Goal: Transaction & Acquisition: Download file/media

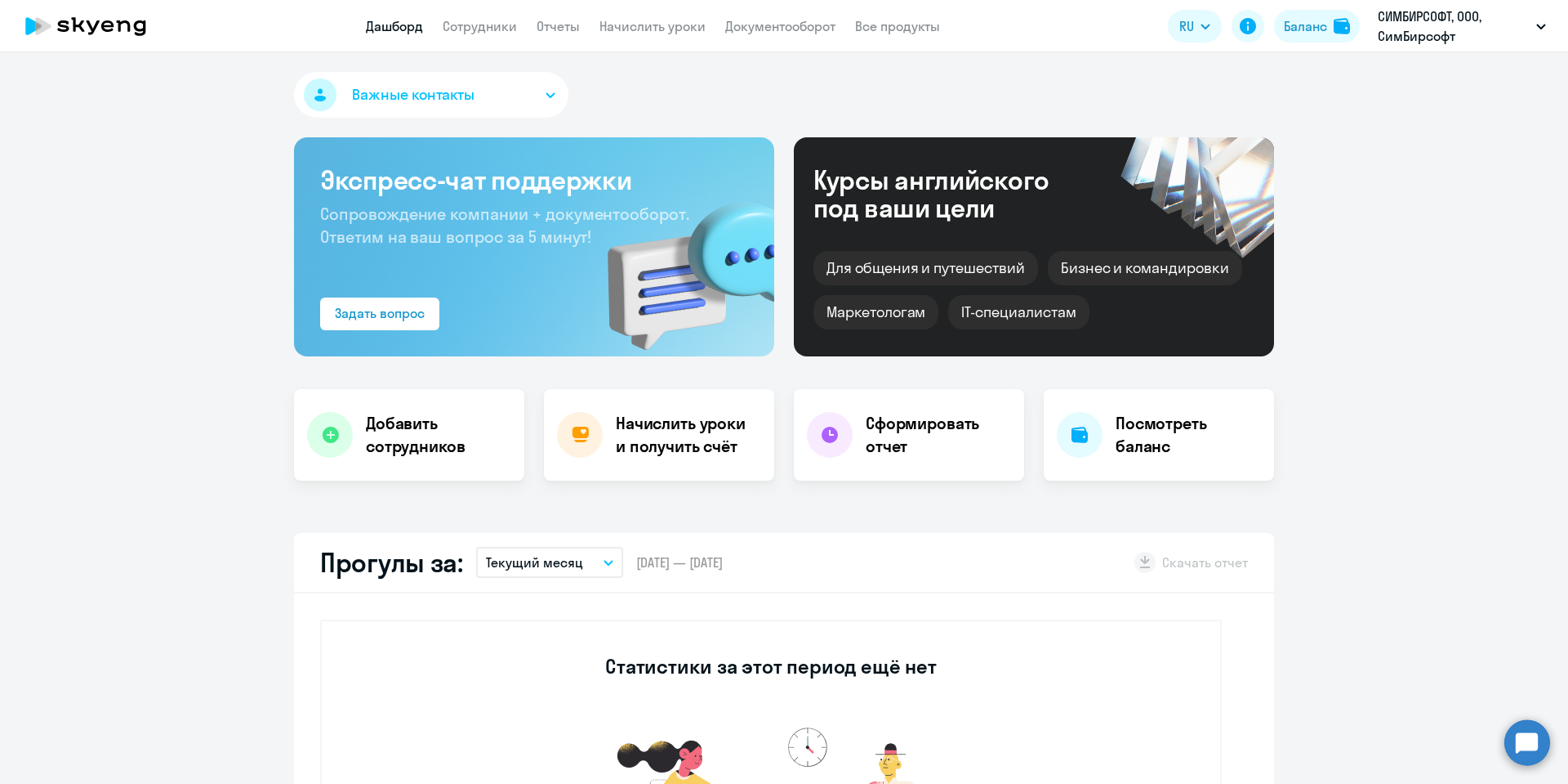
select select "30"
click at [1300, 25] on div "Баланс" at bounding box center [1306, 26] width 44 height 20
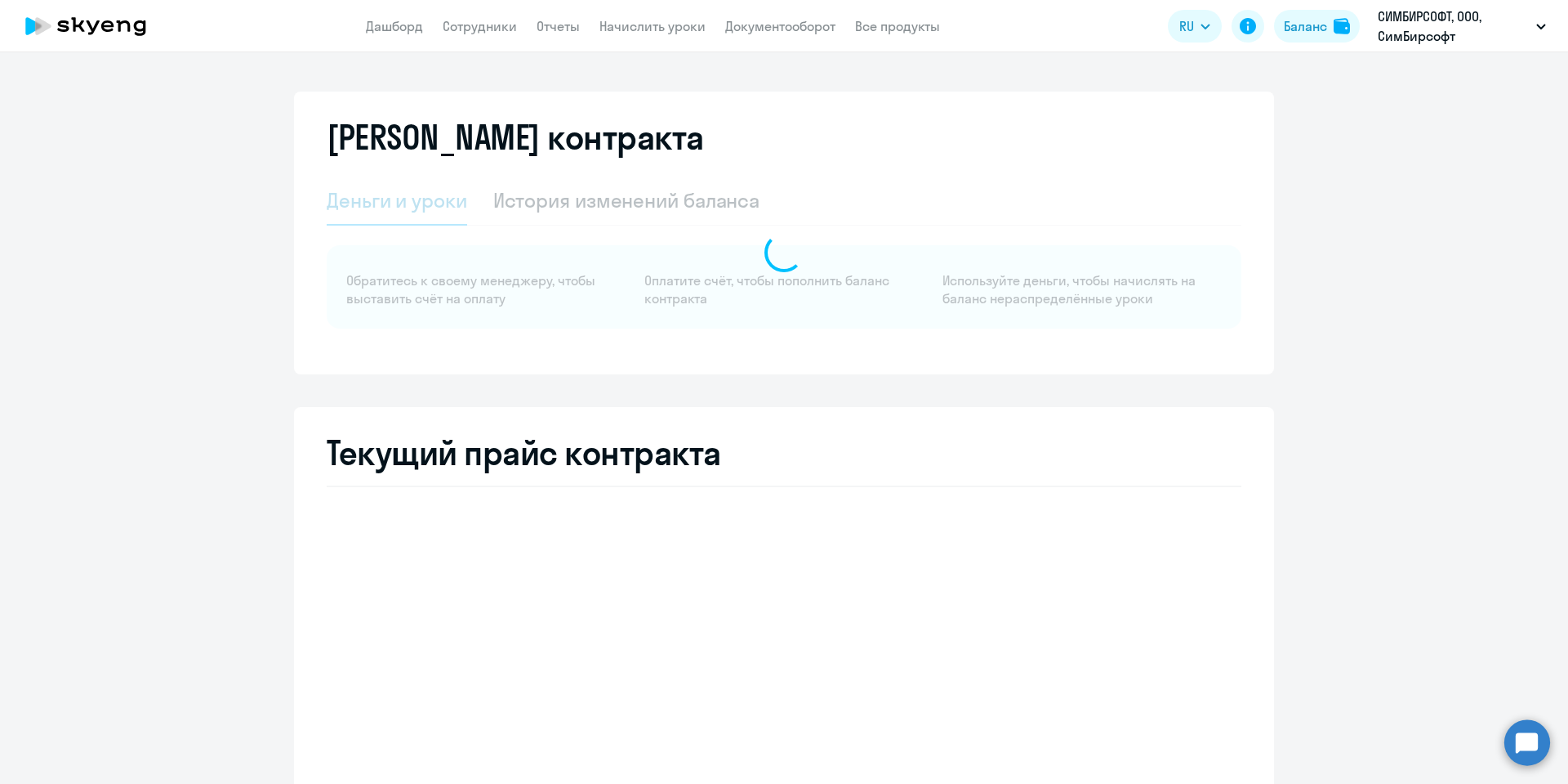
select select "english_adult_not_native_speaker"
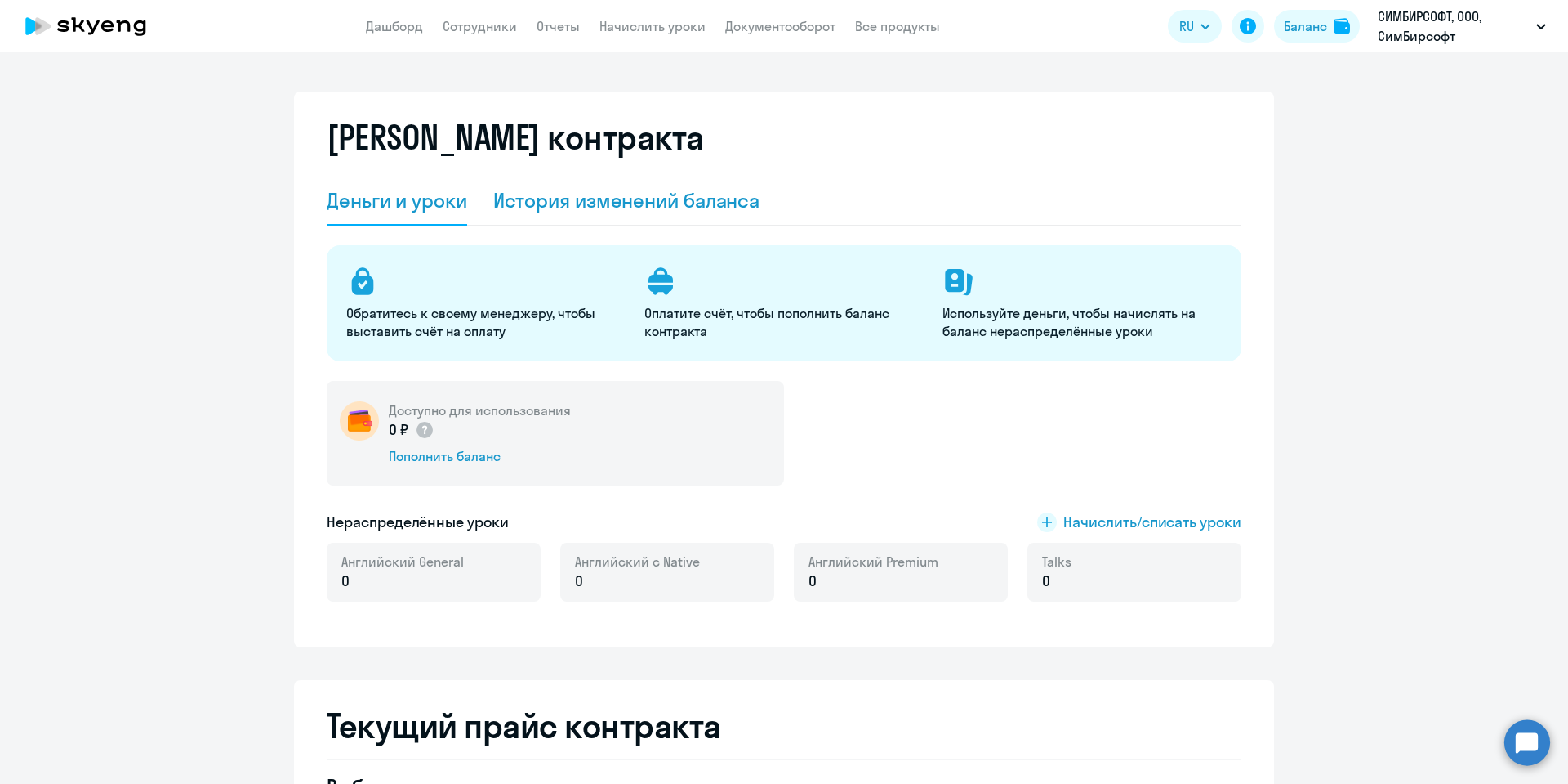
click at [563, 187] on div "История изменений баланса" at bounding box center [626, 201] width 267 height 27
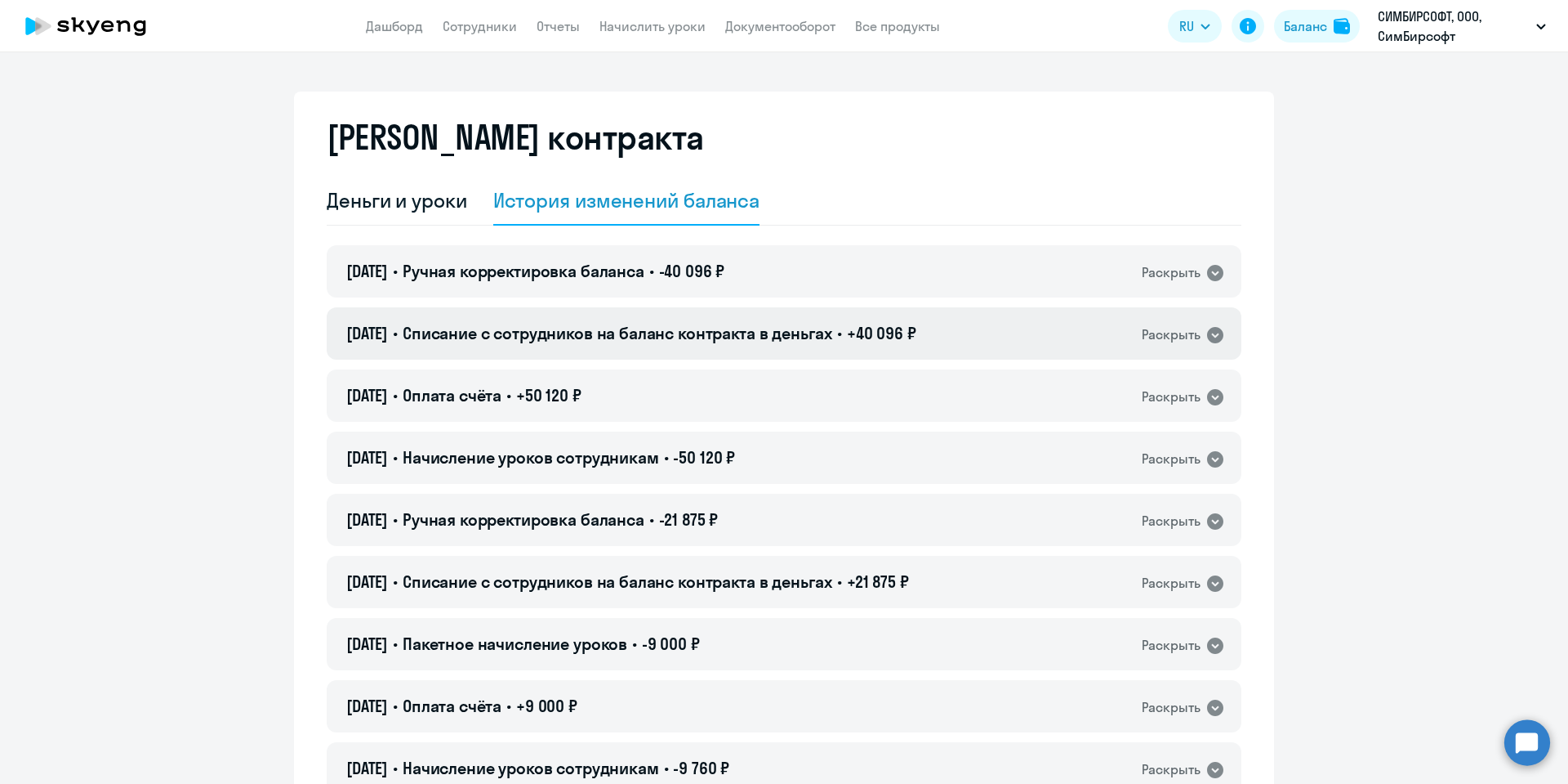
click at [1207, 332] on icon at bounding box center [1214, 334] width 16 height 16
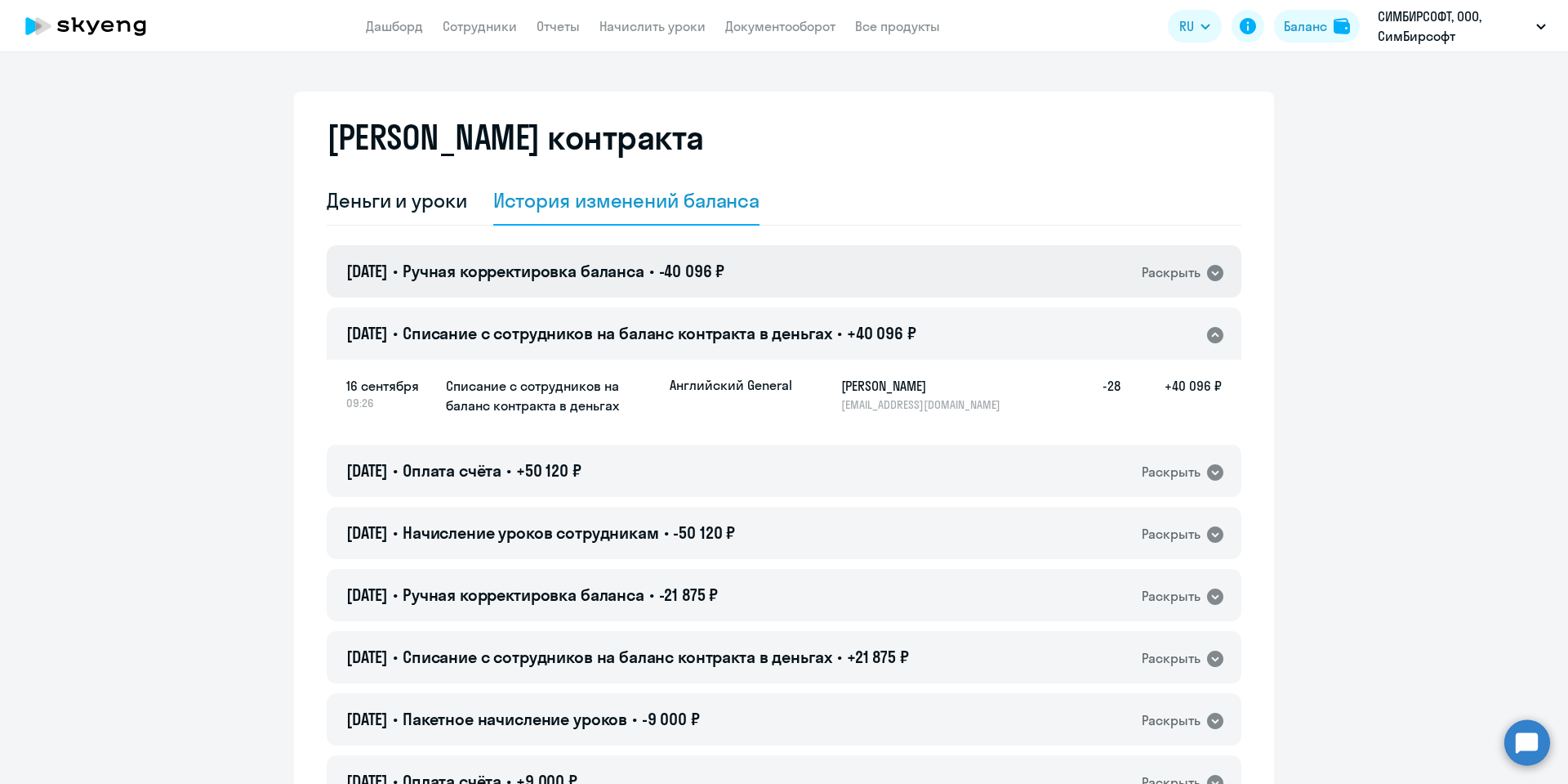
click at [1207, 273] on icon at bounding box center [1215, 273] width 20 height 20
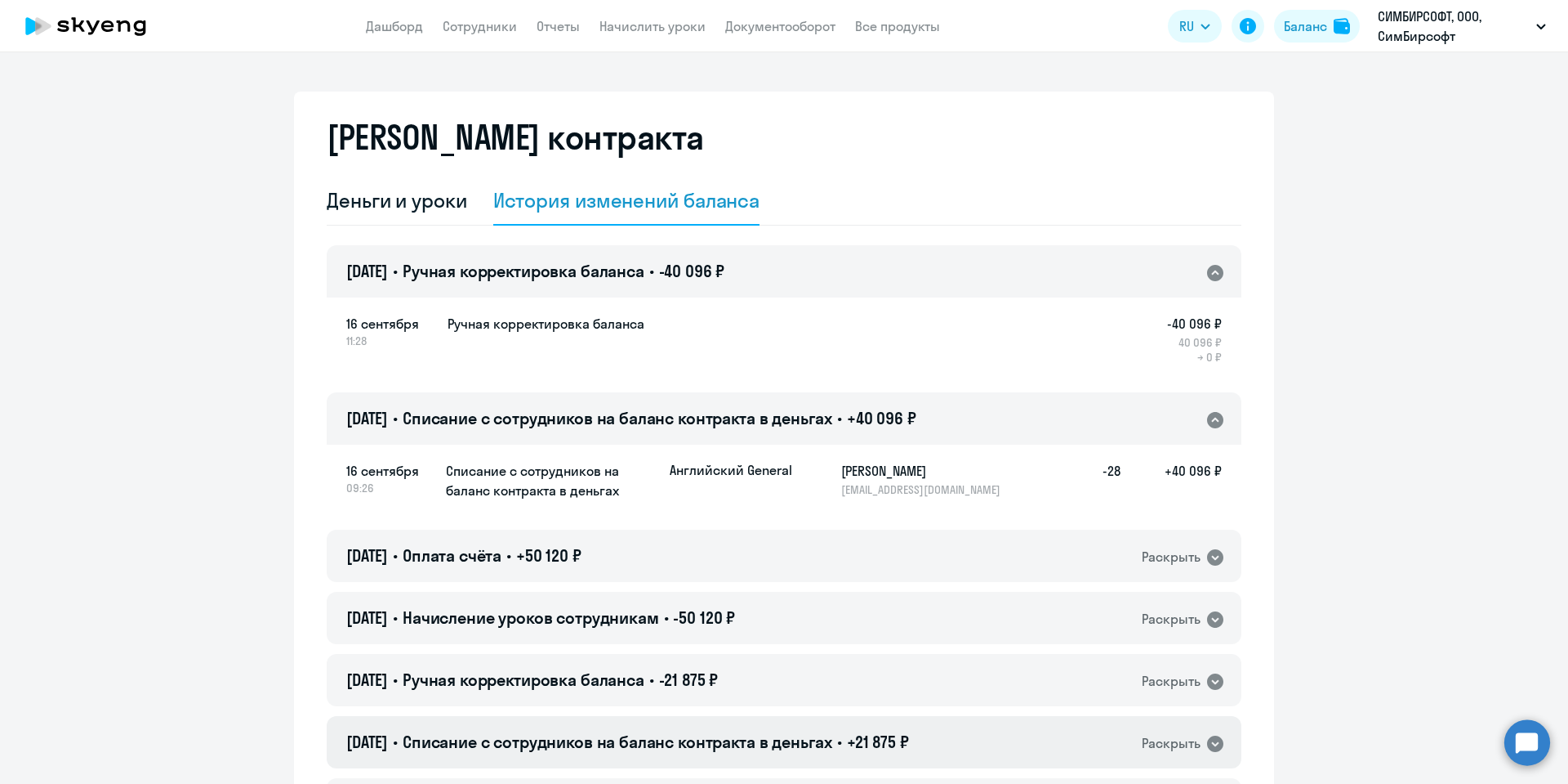
click at [1211, 746] on icon at bounding box center [1214, 743] width 16 height 16
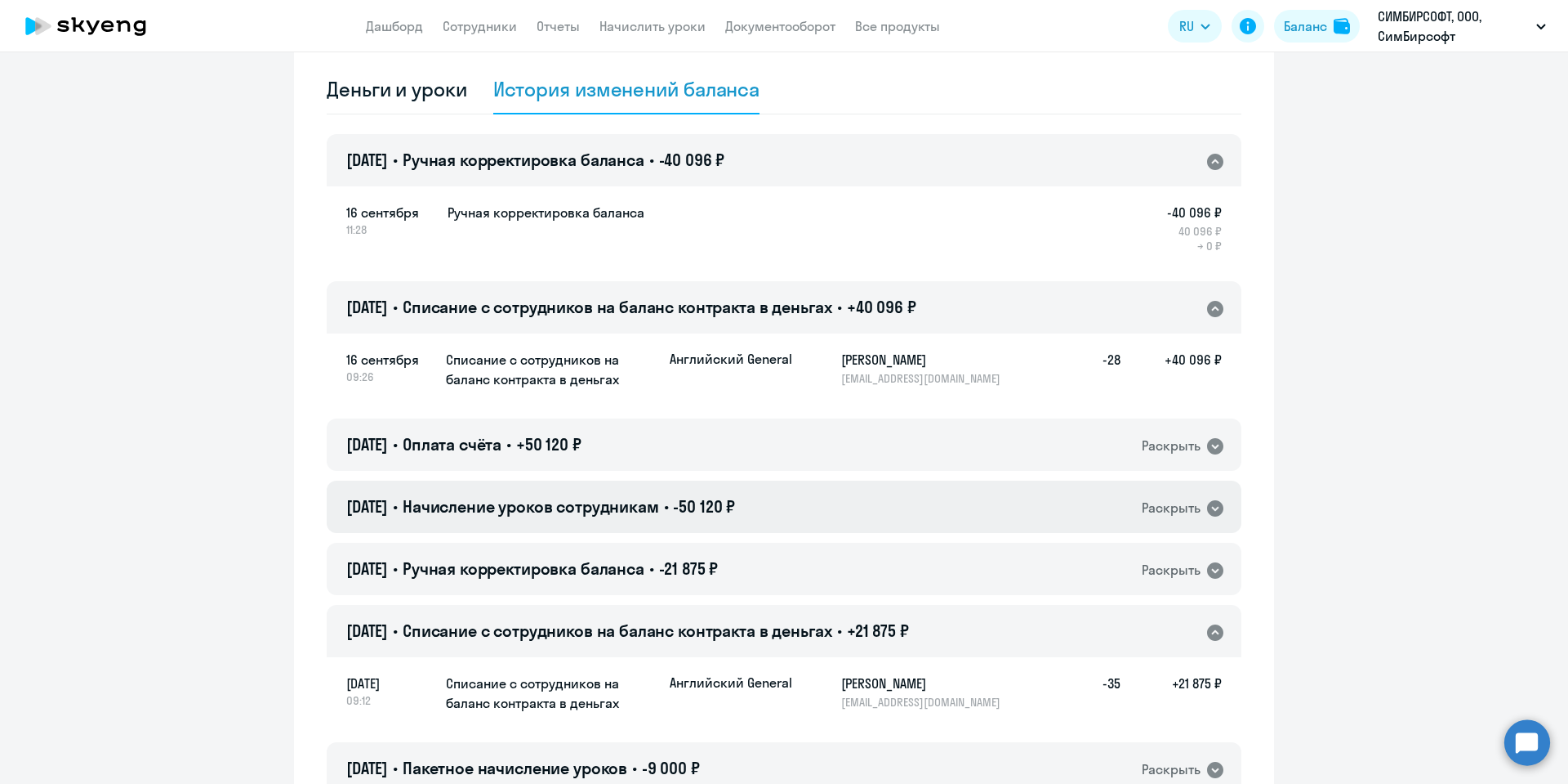
scroll to position [245, 0]
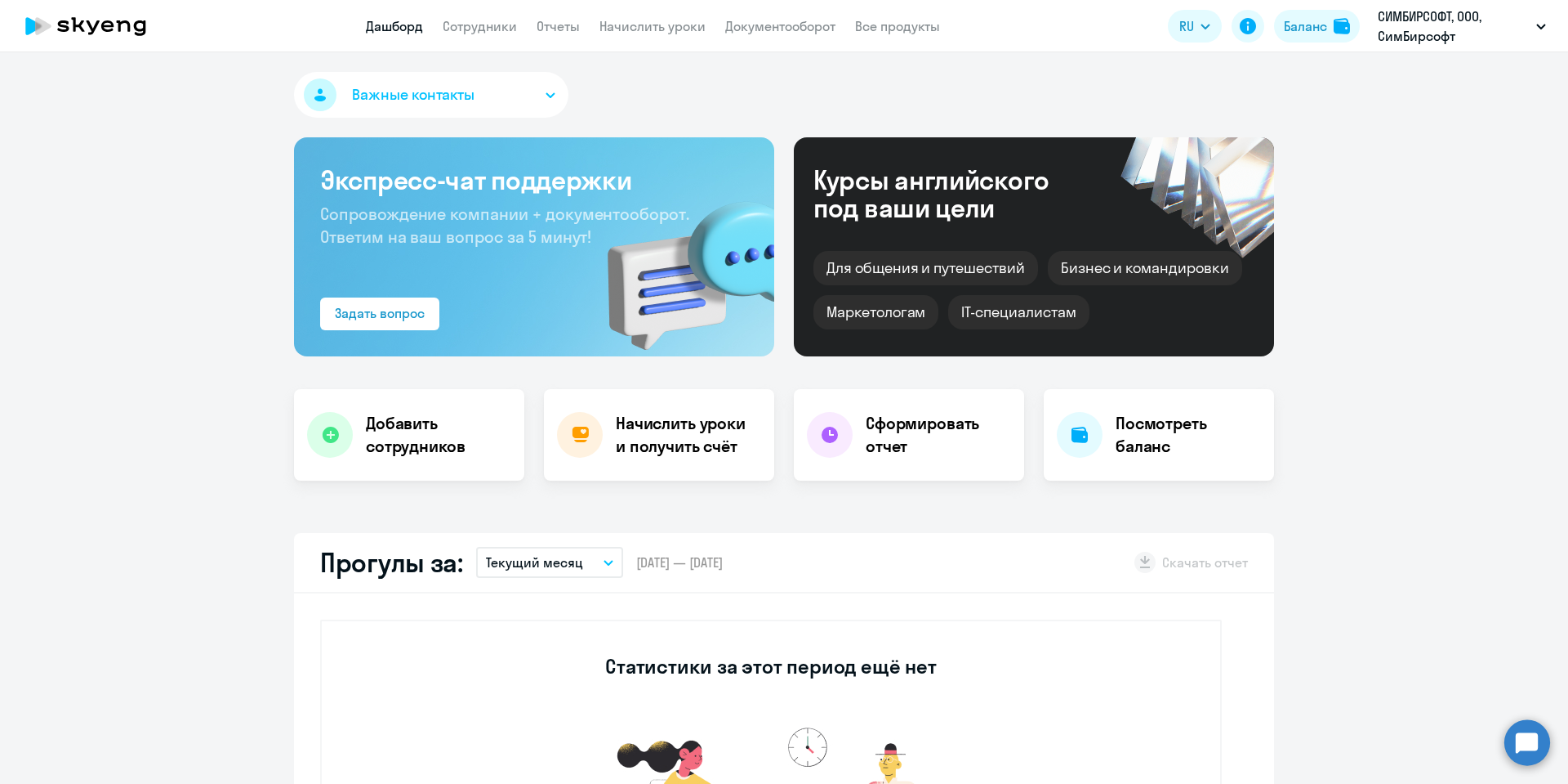
select select "30"
click at [471, 32] on link "Сотрудники" at bounding box center [480, 26] width 75 height 16
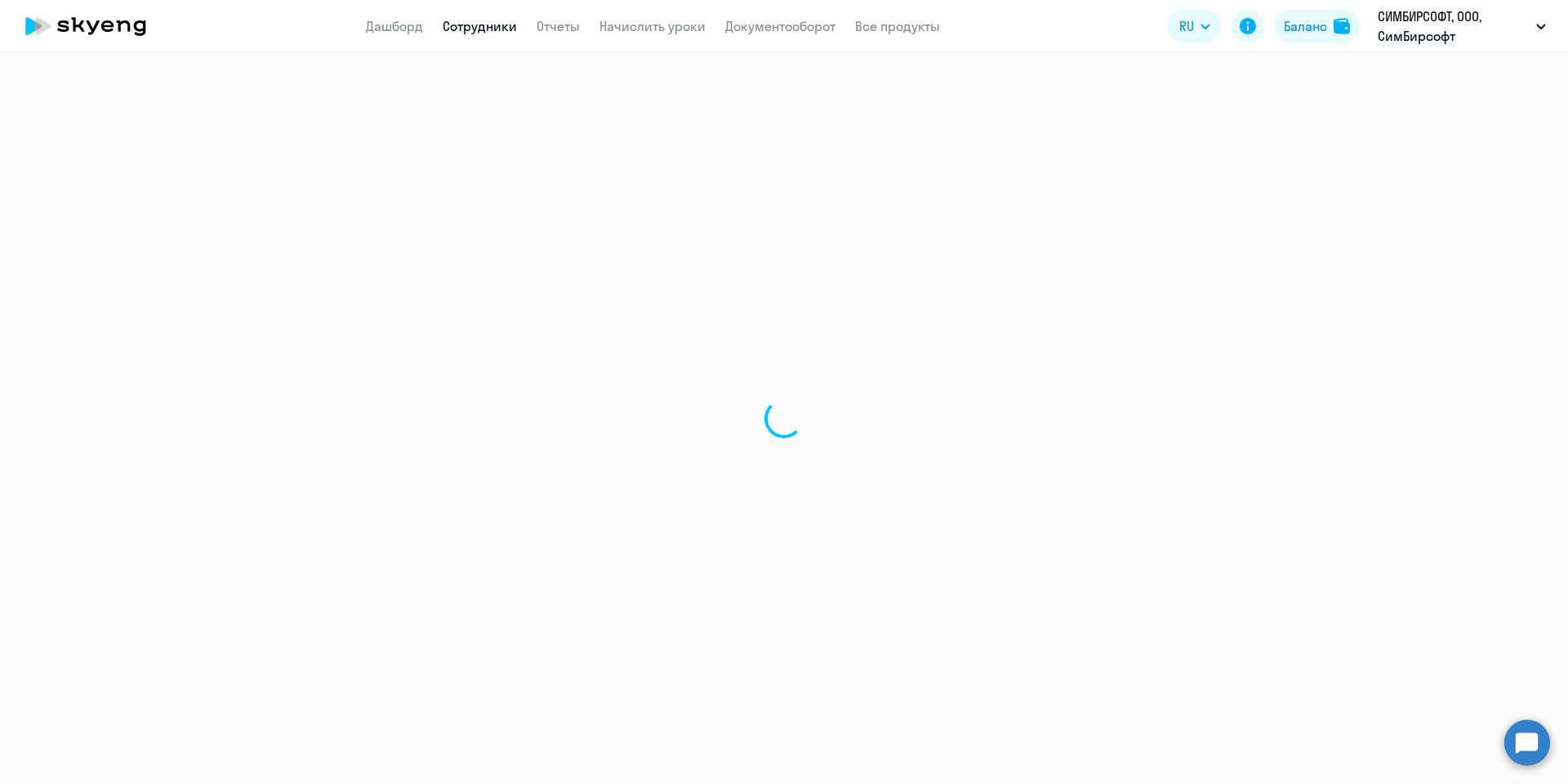
select select "30"
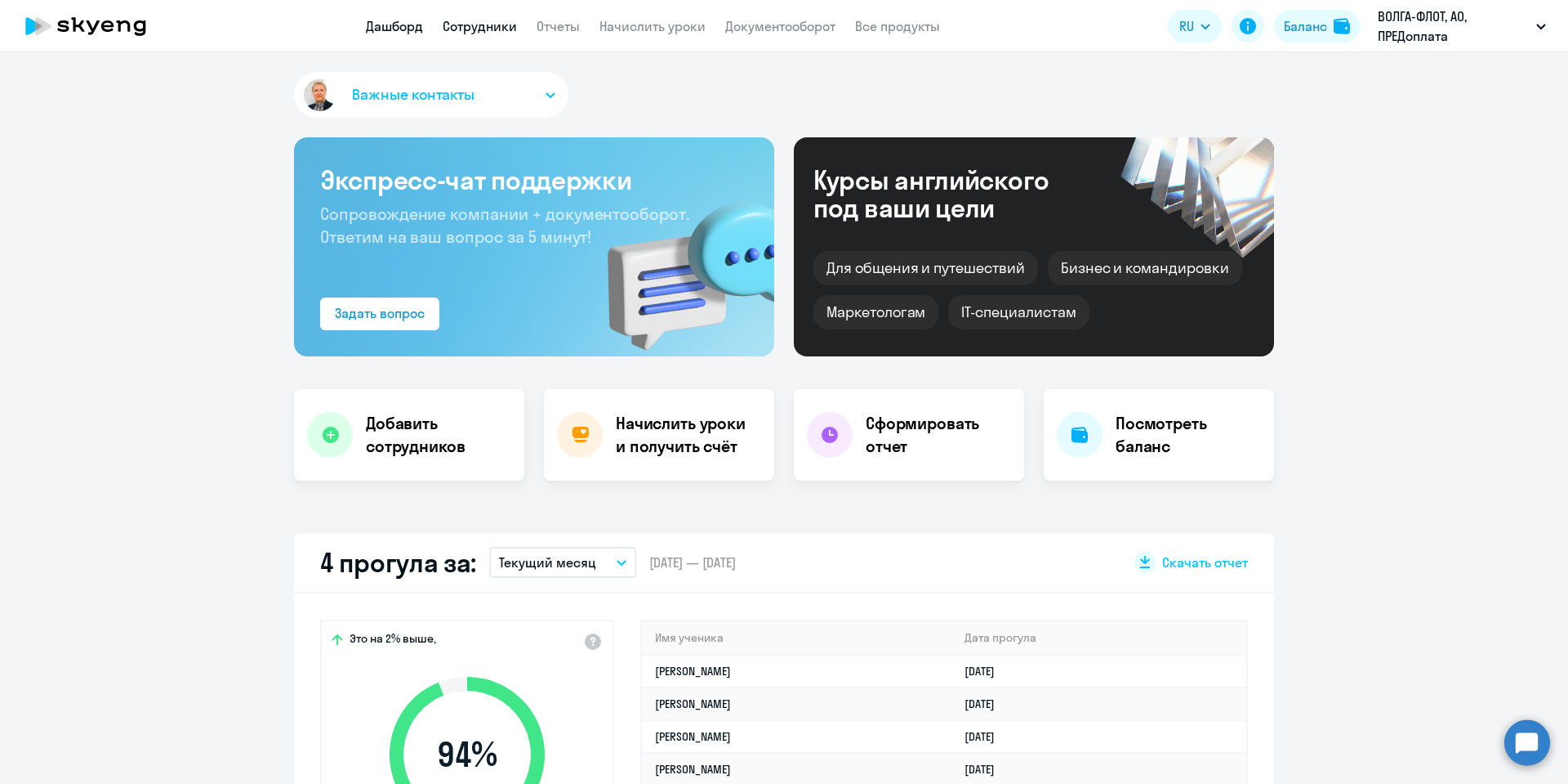
click at [484, 32] on link "Сотрудники" at bounding box center [480, 26] width 75 height 16
select select "30"
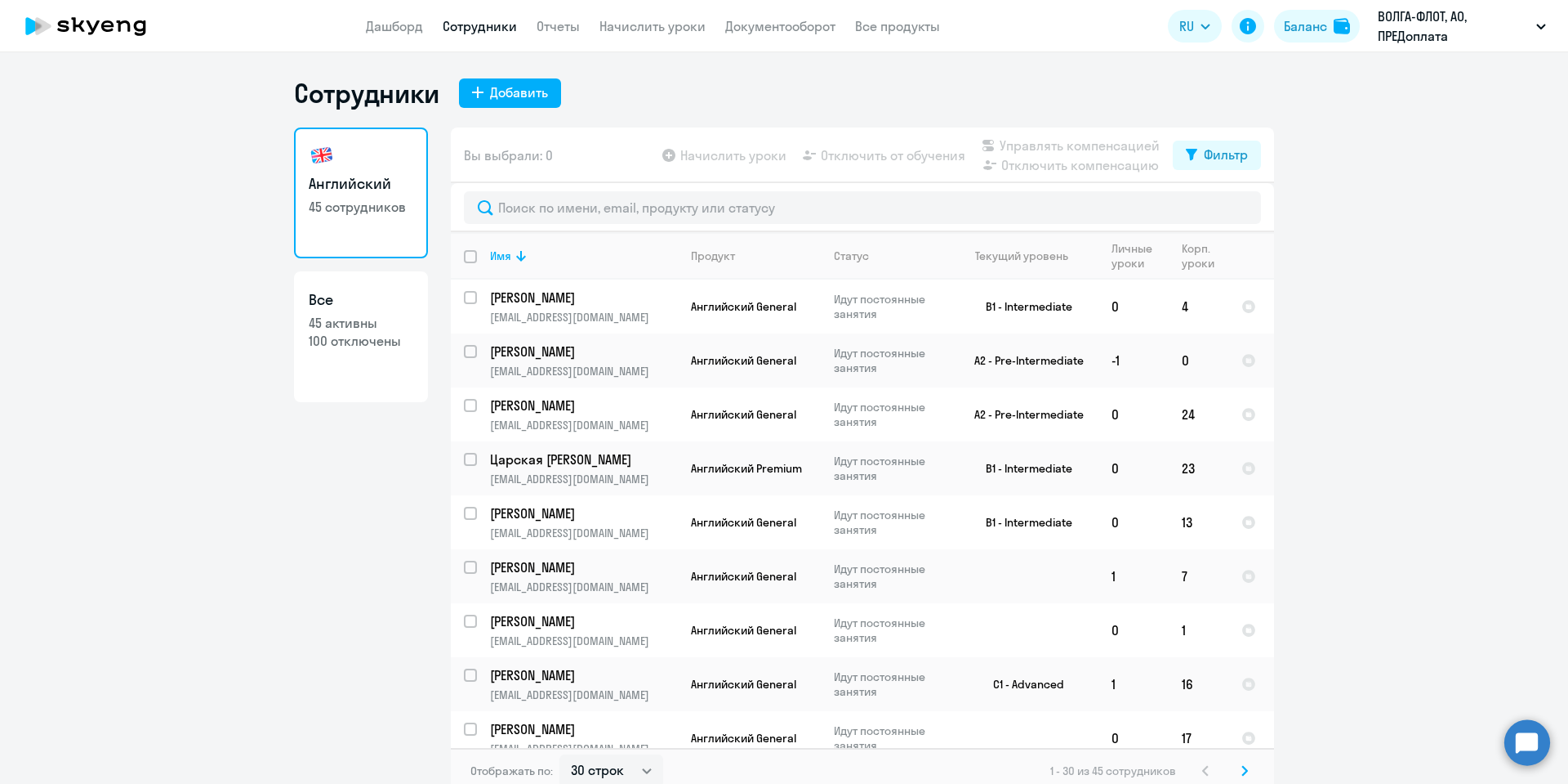
click at [581, 27] on nav "Дашборд Сотрудники Отчеты Начислить уроки Документооборот Все продукты" at bounding box center [653, 27] width 574 height 21
click at [563, 26] on link "Отчеты" at bounding box center [558, 26] width 44 height 16
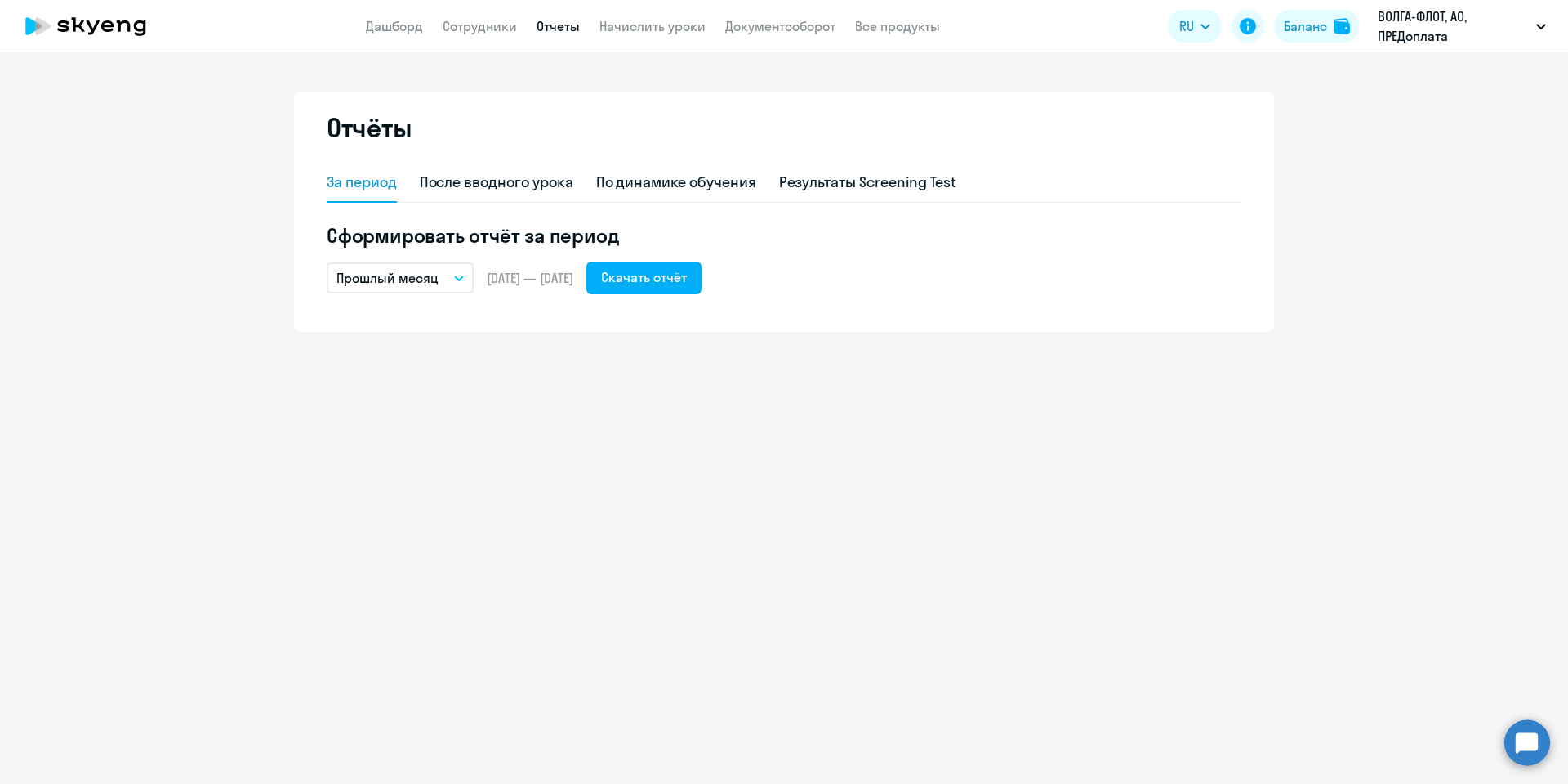
click at [444, 272] on button "Прошлый месяц" at bounding box center [399, 277] width 147 height 31
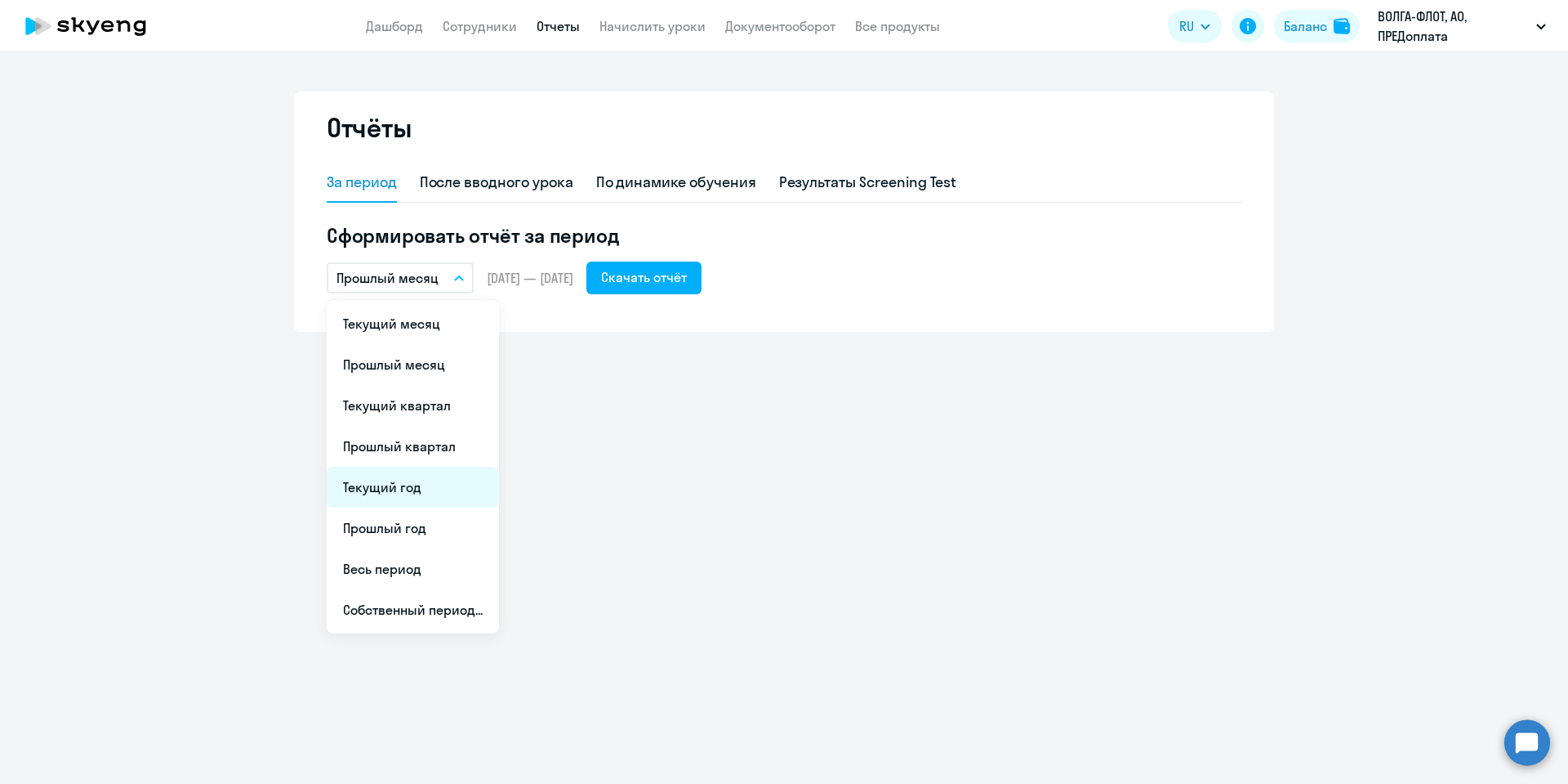
click at [426, 484] on li "Текущий год" at bounding box center [413, 487] width 172 height 41
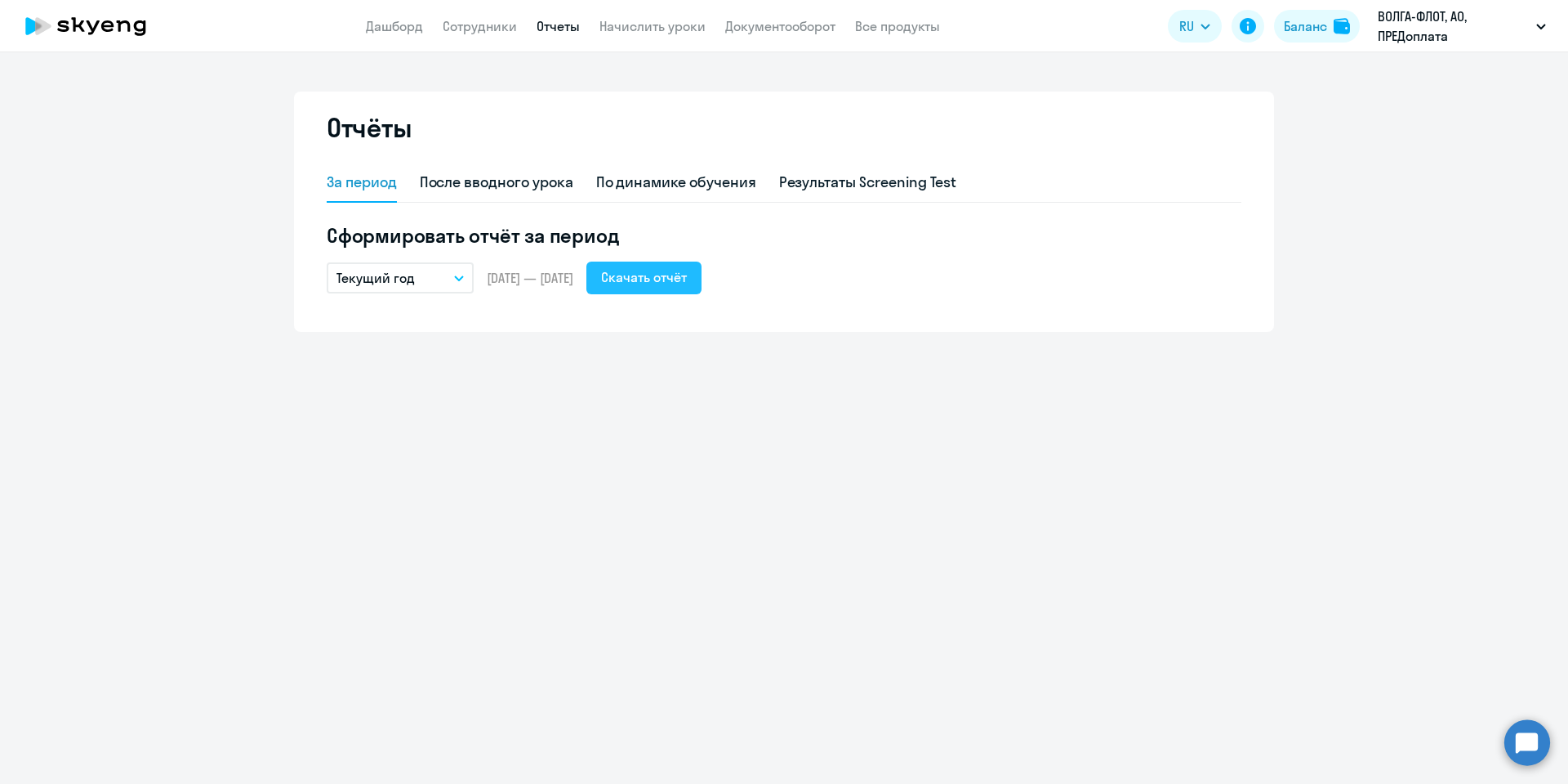
click at [658, 277] on div "Скачать отчёт" at bounding box center [643, 276] width 86 height 20
click at [681, 278] on div "Скачать отчёт" at bounding box center [643, 276] width 86 height 20
click at [503, 20] on link "Сотрудники" at bounding box center [480, 26] width 75 height 16
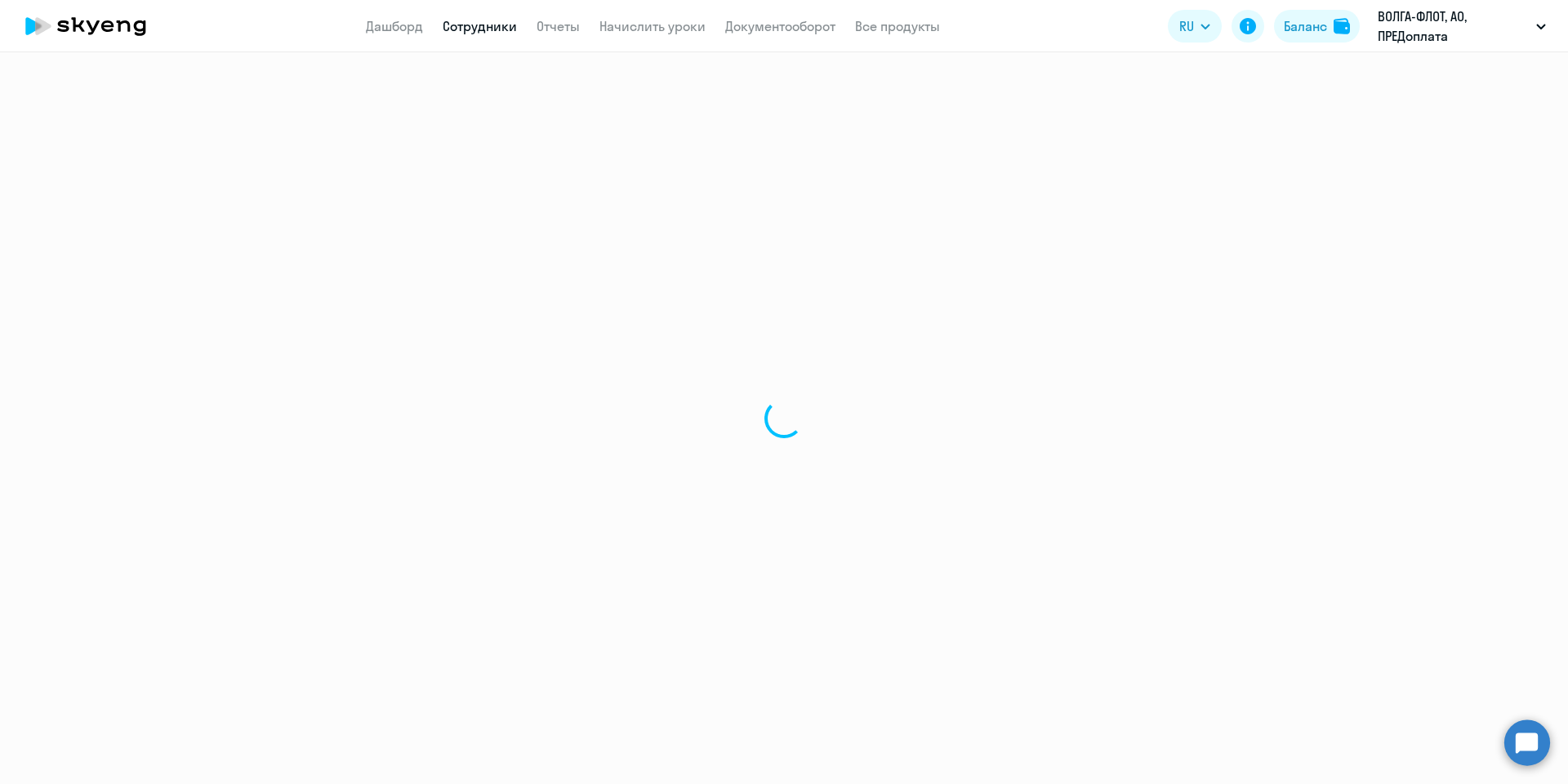
select select "30"
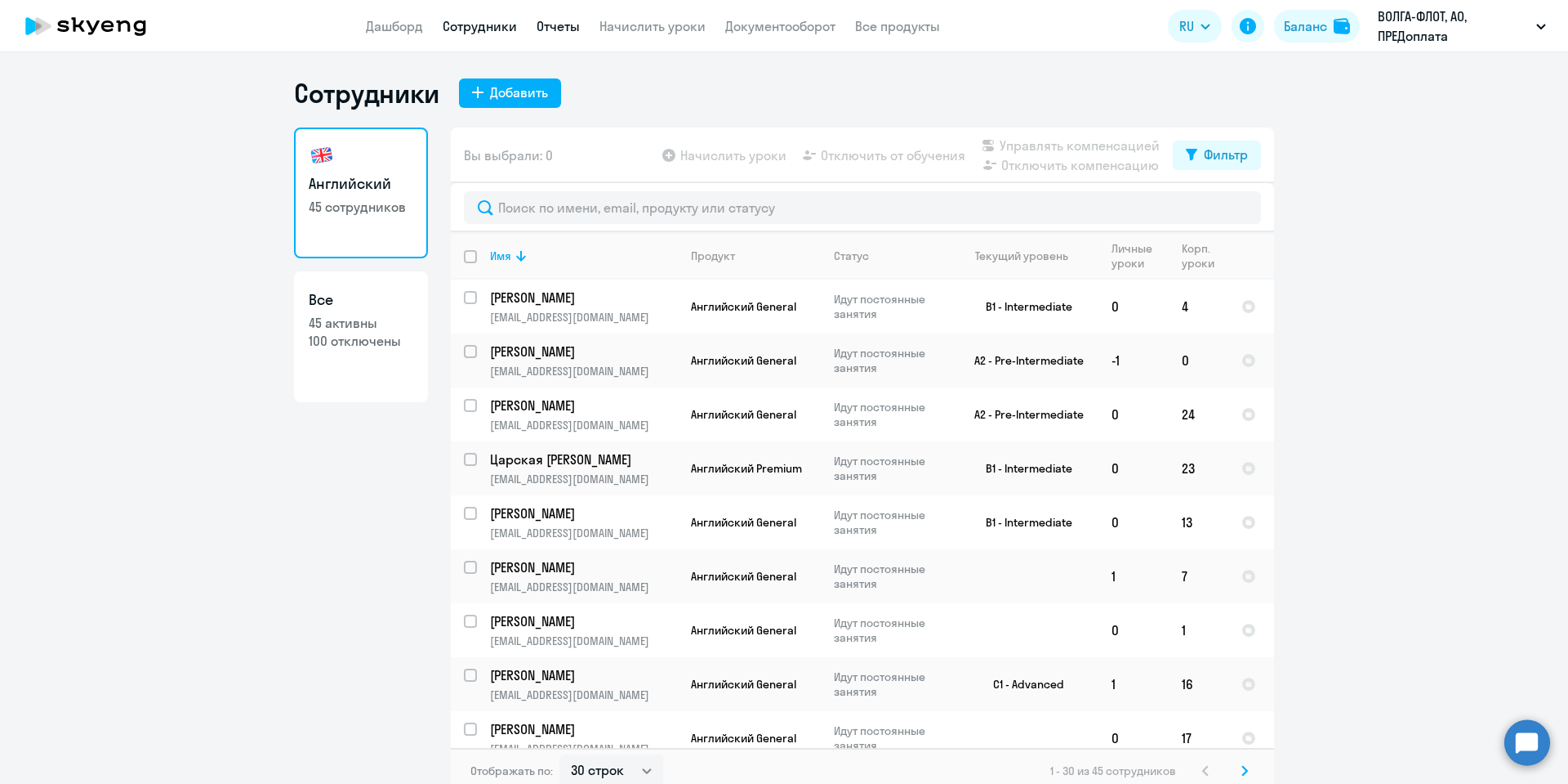
click at [539, 20] on link "Отчеты" at bounding box center [558, 26] width 44 height 16
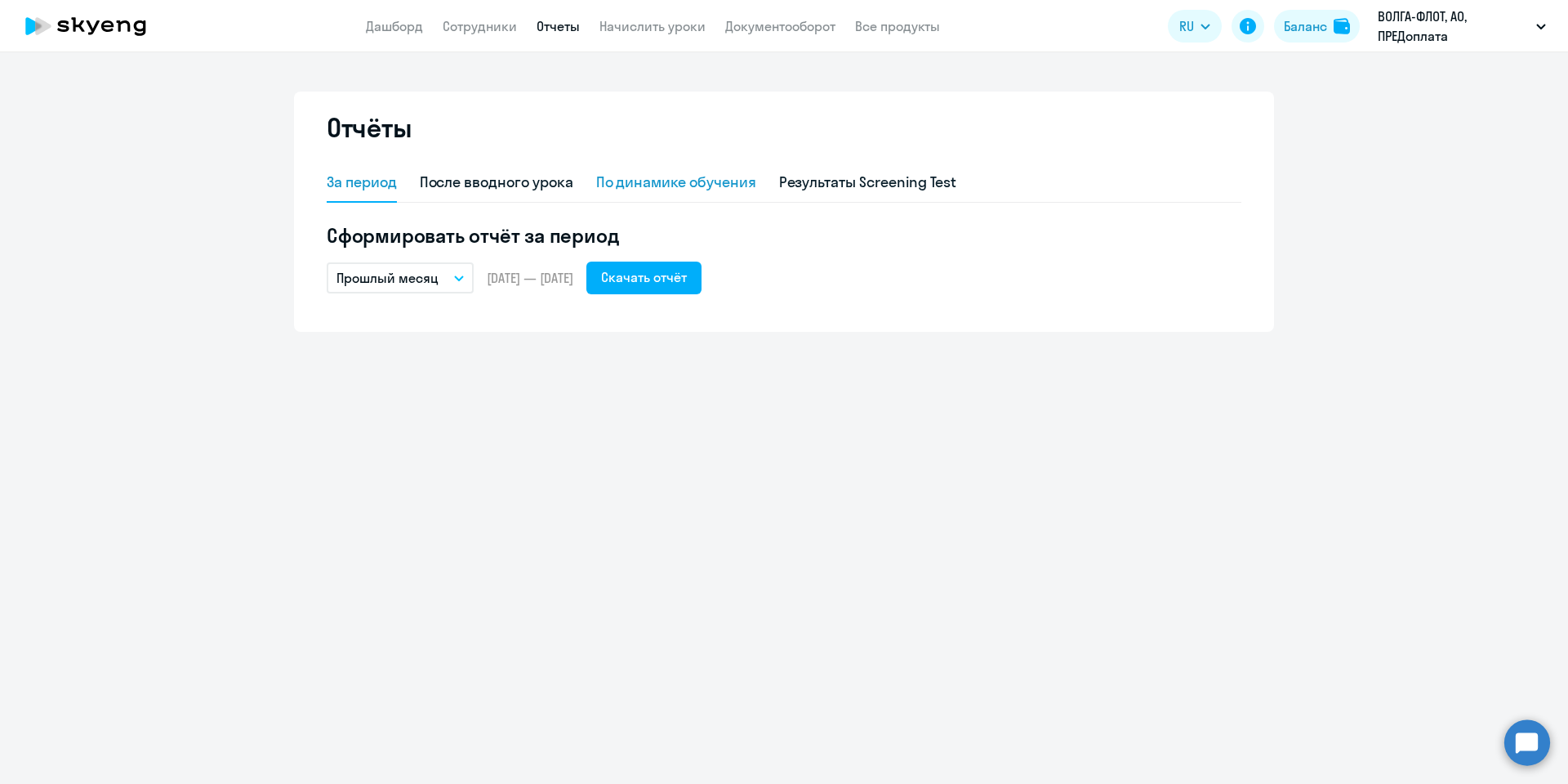
click at [654, 182] on div "По динамике обучения" at bounding box center [676, 182] width 160 height 21
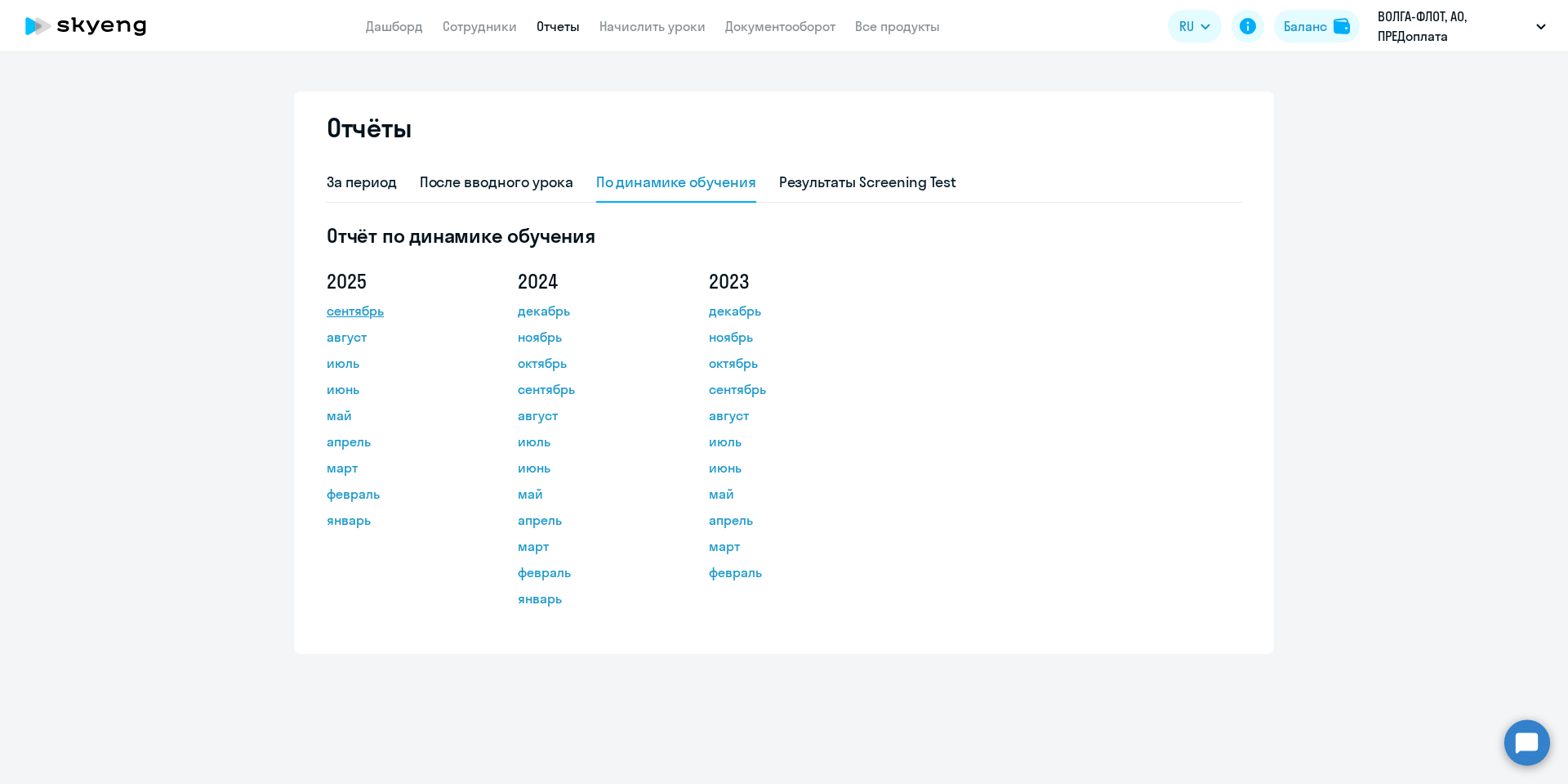
click at [368, 312] on link "сентябрь" at bounding box center [399, 311] width 147 height 20
